Goal: Information Seeking & Learning: Learn about a topic

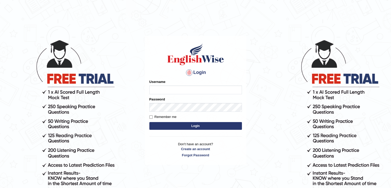
click at [179, 89] on input "Username" at bounding box center [195, 89] width 92 height 9
type input "nipenyogesh"
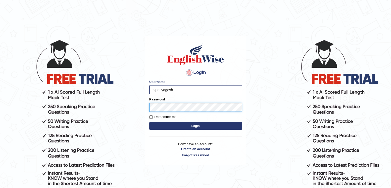
click at [149, 122] on button "Login" at bounding box center [195, 126] width 92 height 8
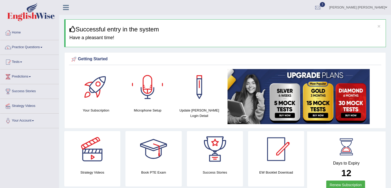
scroll to position [26, 0]
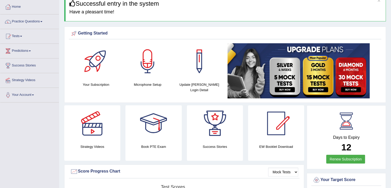
click at [305, 162] on div "Strategy Videos Book PTE Exam Success Stories EW Booklet Download" at bounding box center [184, 134] width 245 height 59
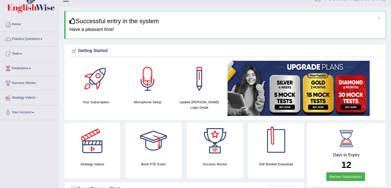
scroll to position [0, 0]
